Goal: Task Accomplishment & Management: Use online tool/utility

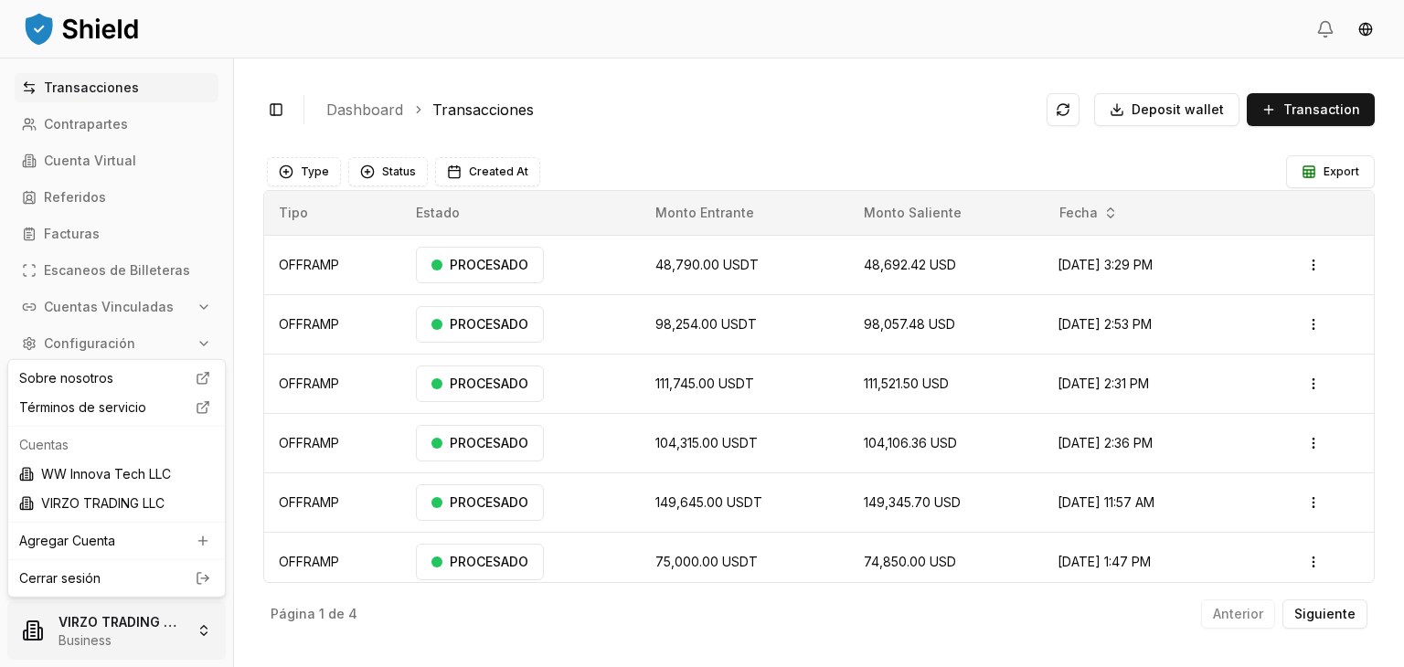
click at [190, 615] on html "Transacciones Contrapartes Cuenta Virtual Referidos Facturas Escaneos de Billet…" at bounding box center [702, 333] width 1404 height 667
click at [134, 477] on div "WW Innova Tech LLC" at bounding box center [116, 474] width 209 height 29
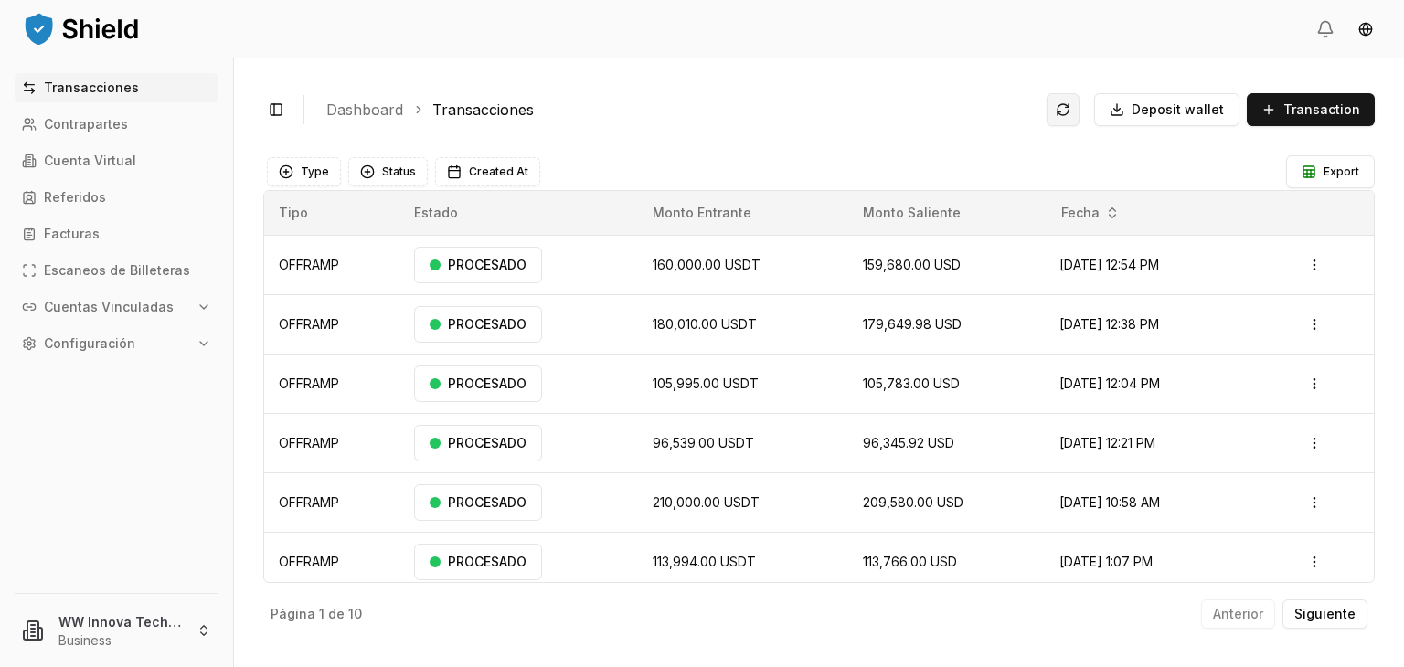
click at [1074, 105] on button at bounding box center [1062, 109] width 33 height 33
click at [163, 639] on html "Transacciones Contrapartes Cuenta Virtual Referidos Facturas Escaneos de Billet…" at bounding box center [702, 333] width 1404 height 667
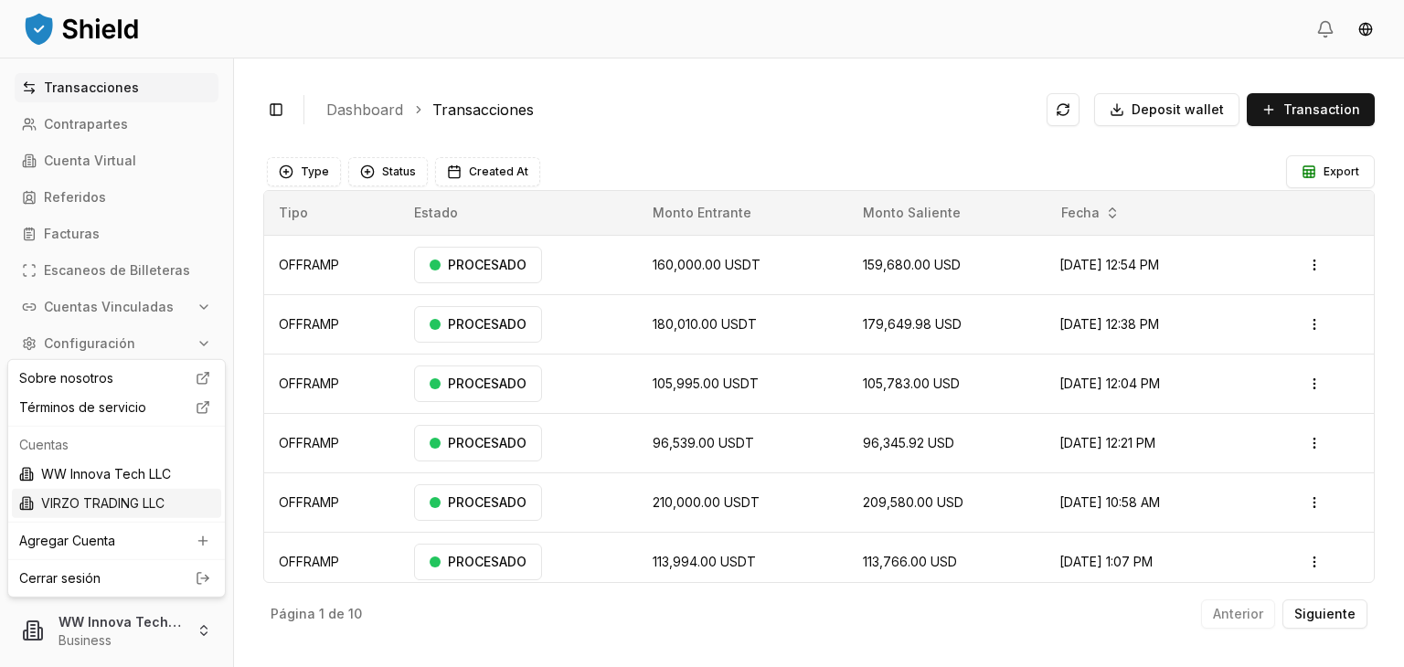
click at [147, 498] on div "VIRZO TRADING LLC" at bounding box center [116, 503] width 209 height 29
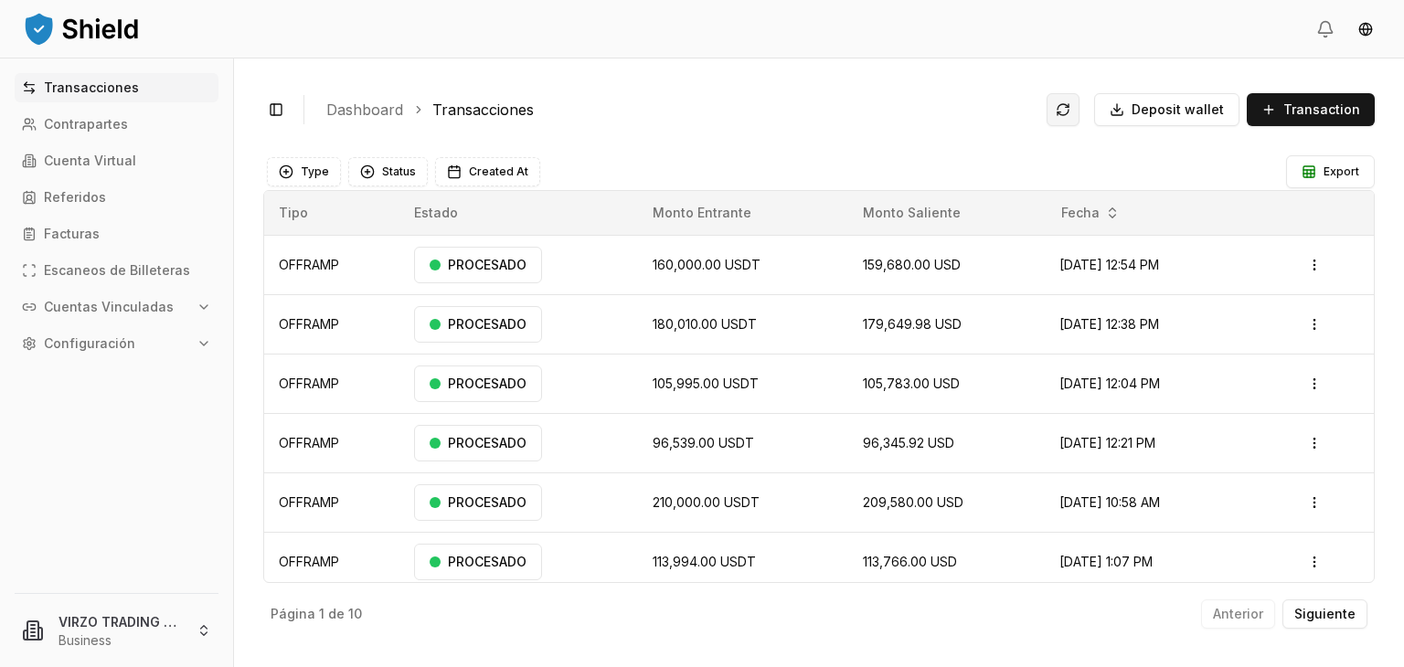
click at [1079, 111] on button at bounding box center [1062, 109] width 33 height 33
click at [1066, 113] on button at bounding box center [1062, 109] width 33 height 33
click at [89, 641] on html "Transacciones Contrapartes Cuenta Virtual Referidos Facturas Escaneos de Billet…" at bounding box center [702, 333] width 1404 height 667
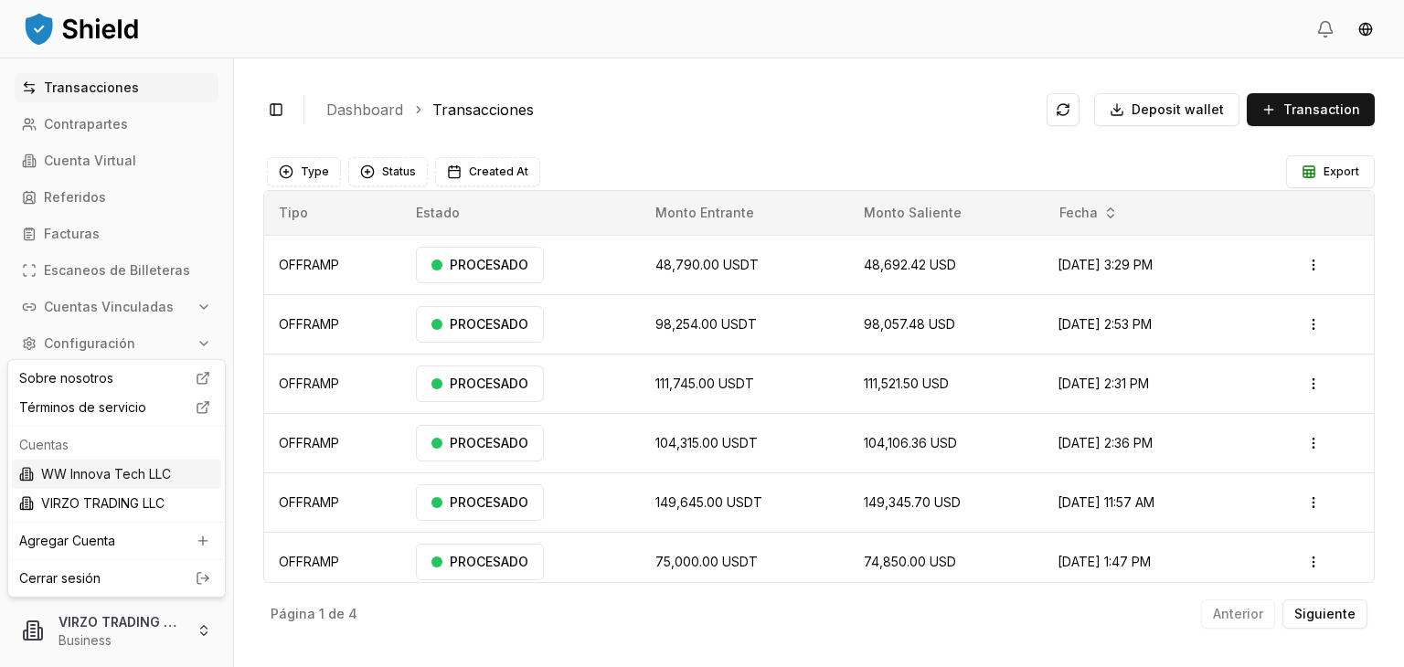
click at [172, 472] on div "WW Innova Tech LLC" at bounding box center [116, 474] width 209 height 29
click at [129, 631] on html "Transacciones Contrapartes Cuenta Virtual Referidos Facturas Escaneos de Billet…" at bounding box center [702, 333] width 1404 height 667
click at [121, 507] on div "VIRZO TRADING LLC" at bounding box center [116, 503] width 209 height 29
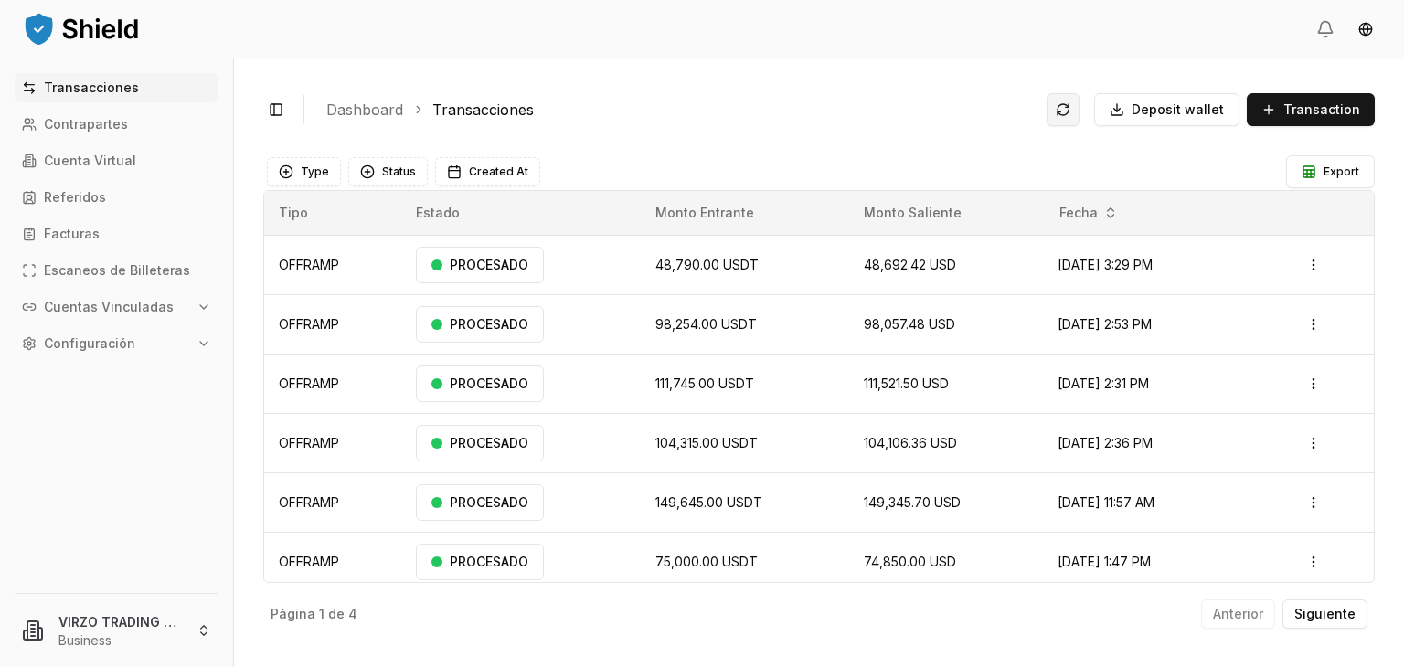
click at [1079, 96] on button at bounding box center [1062, 109] width 33 height 33
click at [1074, 113] on button at bounding box center [1062, 109] width 33 height 33
click at [1078, 107] on button at bounding box center [1062, 109] width 33 height 33
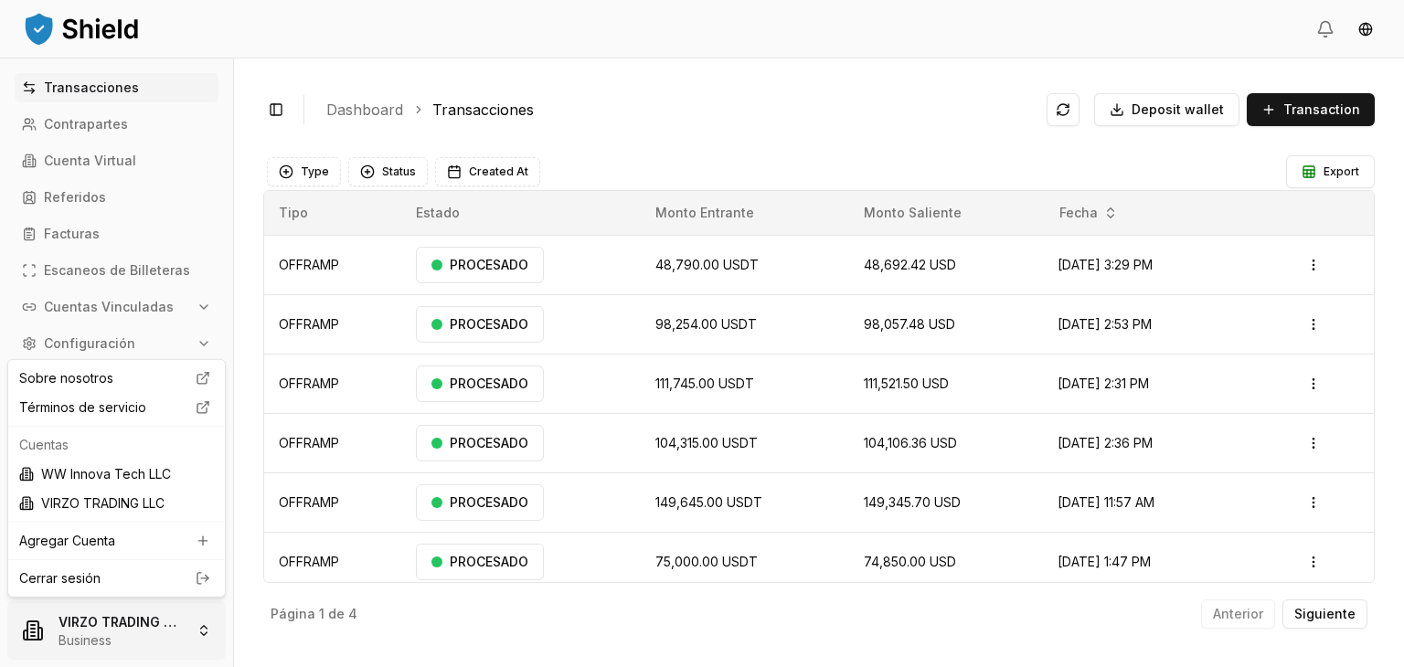
click at [165, 645] on html "Transacciones Contrapartes Cuenta Virtual Referidos Facturas Escaneos de Billet…" at bounding box center [702, 333] width 1404 height 667
click at [143, 477] on div "WW Innova Tech LLC" at bounding box center [116, 474] width 209 height 29
click at [150, 630] on html "Transacciones Contrapartes Cuenta Virtual Referidos Facturas Escaneos de Billet…" at bounding box center [702, 333] width 1404 height 667
click at [144, 495] on div "VIRZO TRADING LLC" at bounding box center [116, 503] width 209 height 29
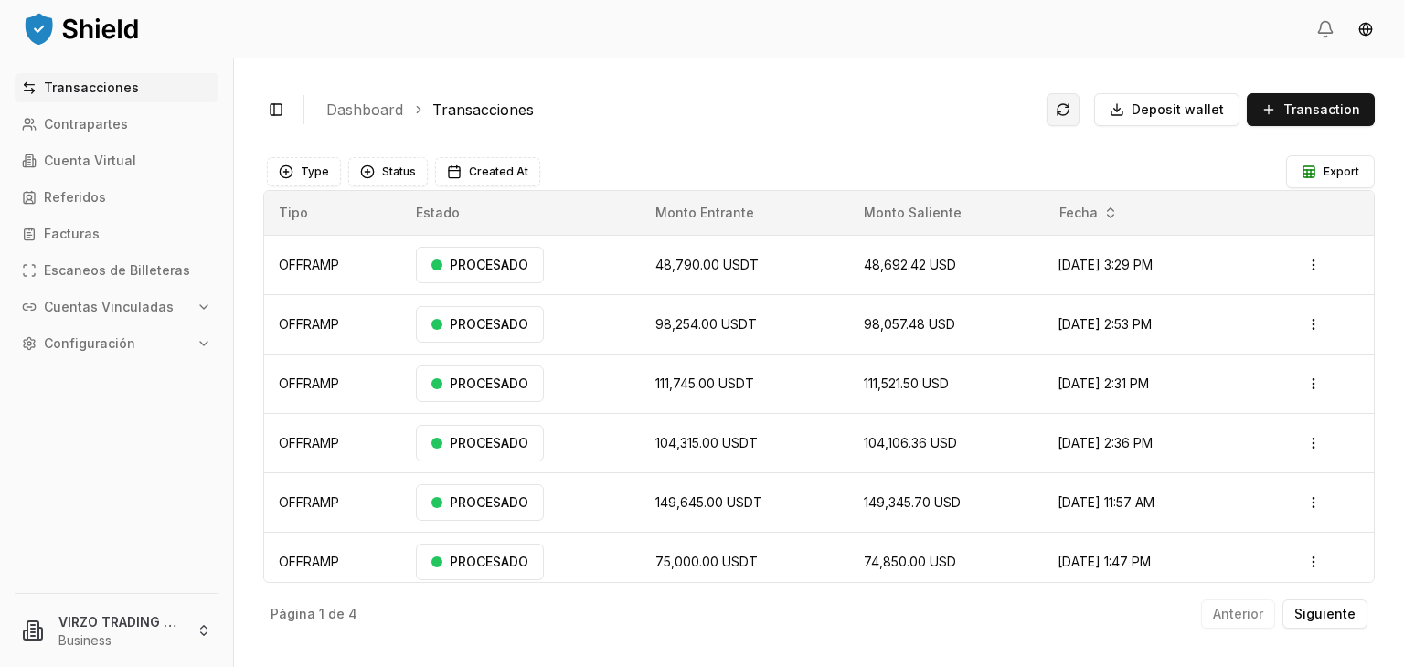
click at [1072, 111] on button at bounding box center [1062, 109] width 33 height 33
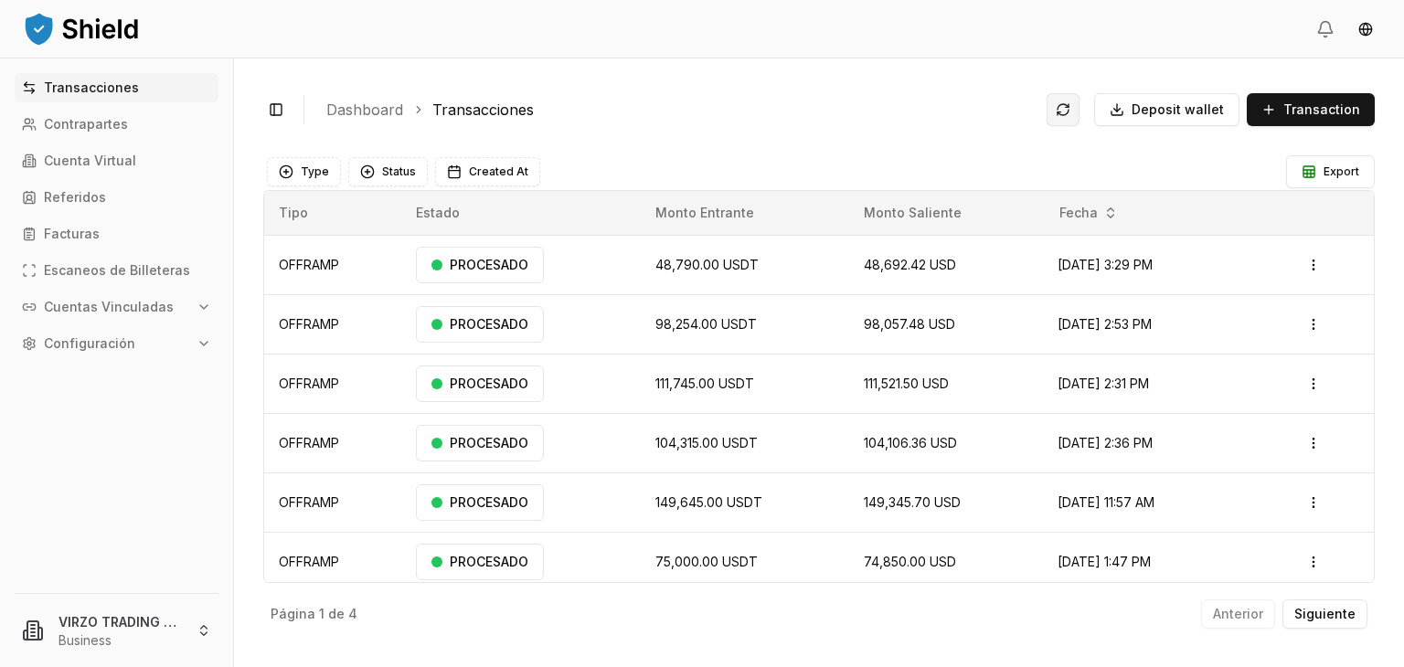
click at [1072, 111] on button at bounding box center [1062, 109] width 33 height 33
